Goal: Task Accomplishment & Management: Use online tool/utility

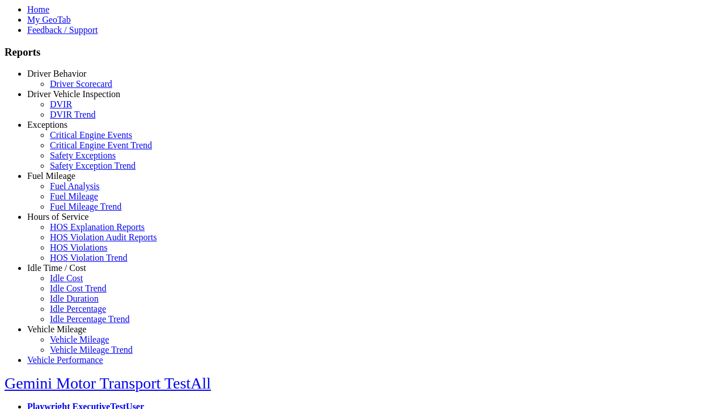
click at [65, 272] on link "Idle Time / Cost" at bounding box center [56, 268] width 59 height 10
click at [74, 293] on link "Idle Cost Trend" at bounding box center [78, 288] width 57 height 10
select select "**********"
select select
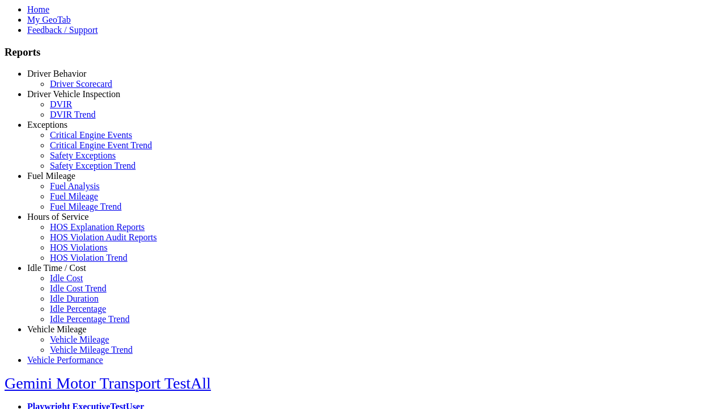
select select
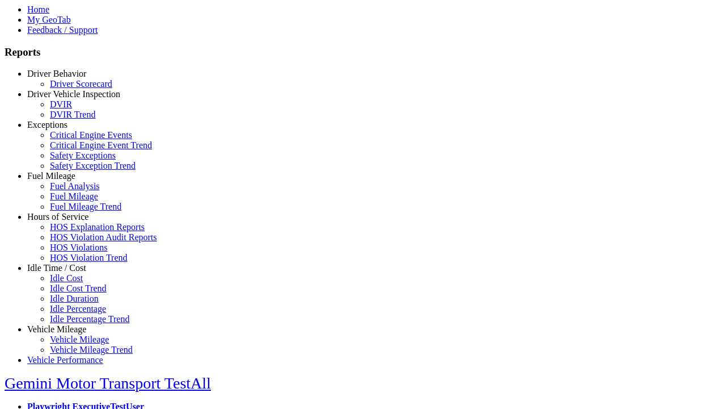
select select
